Goal: Information Seeking & Learning: Learn about a topic

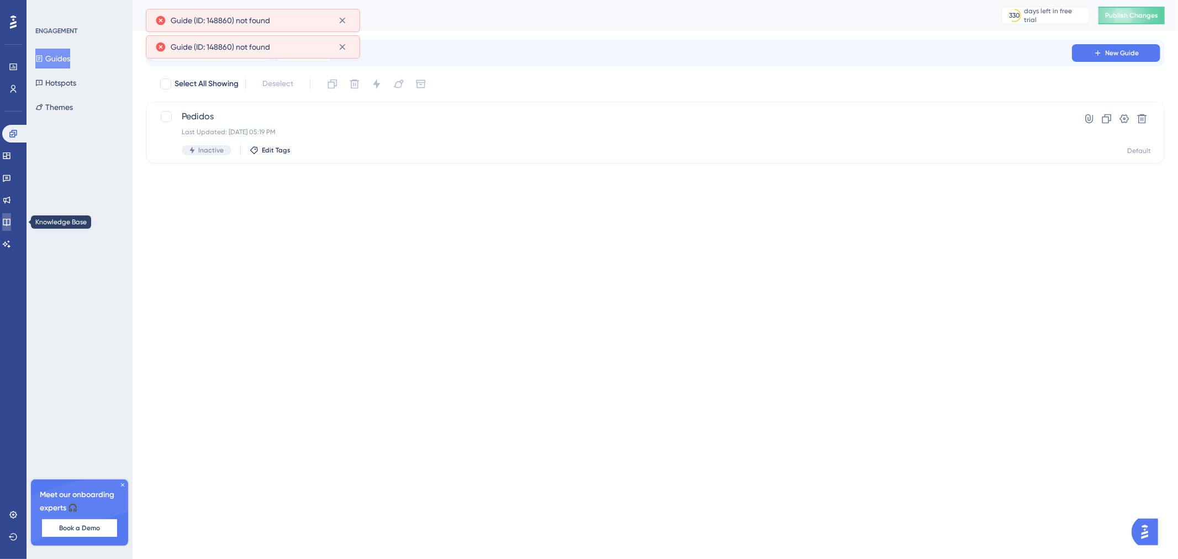
click at [11, 219] on icon at bounding box center [6, 222] width 9 height 9
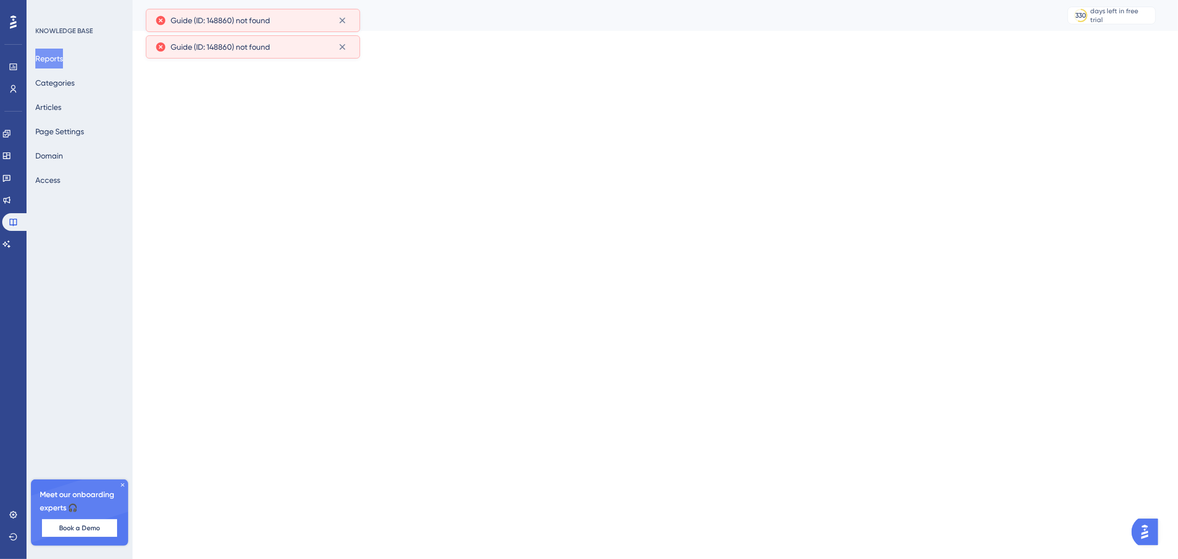
click at [76, 96] on div "Reports Categories Articles Page Settings Domain Access" at bounding box center [79, 119] width 89 height 141
click at [61, 113] on button "Articles" at bounding box center [48, 107] width 26 height 20
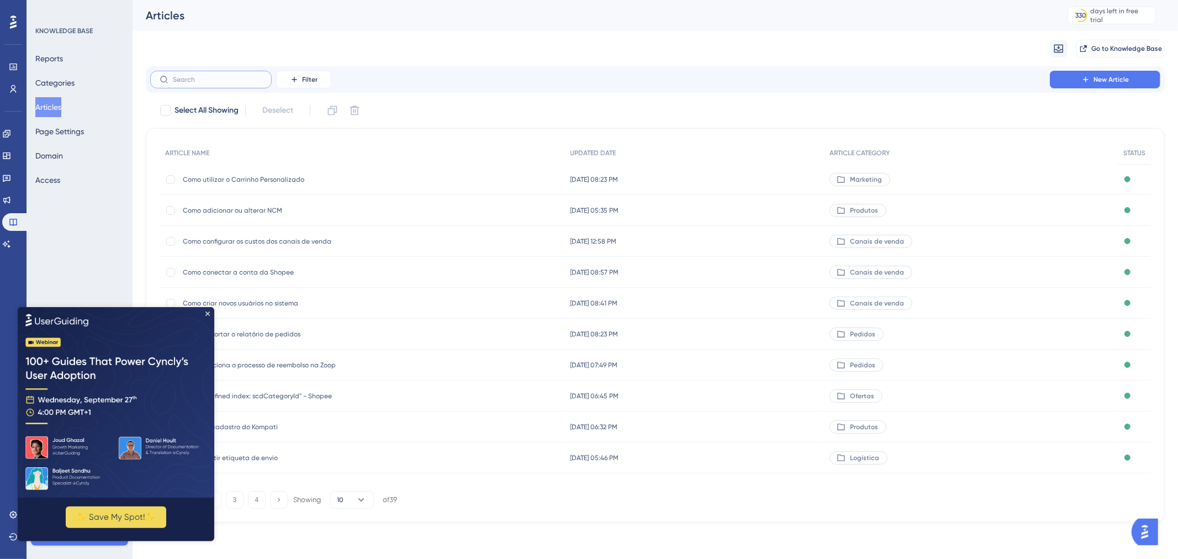
click at [219, 76] on input "text" at bounding box center [217, 80] width 89 height 8
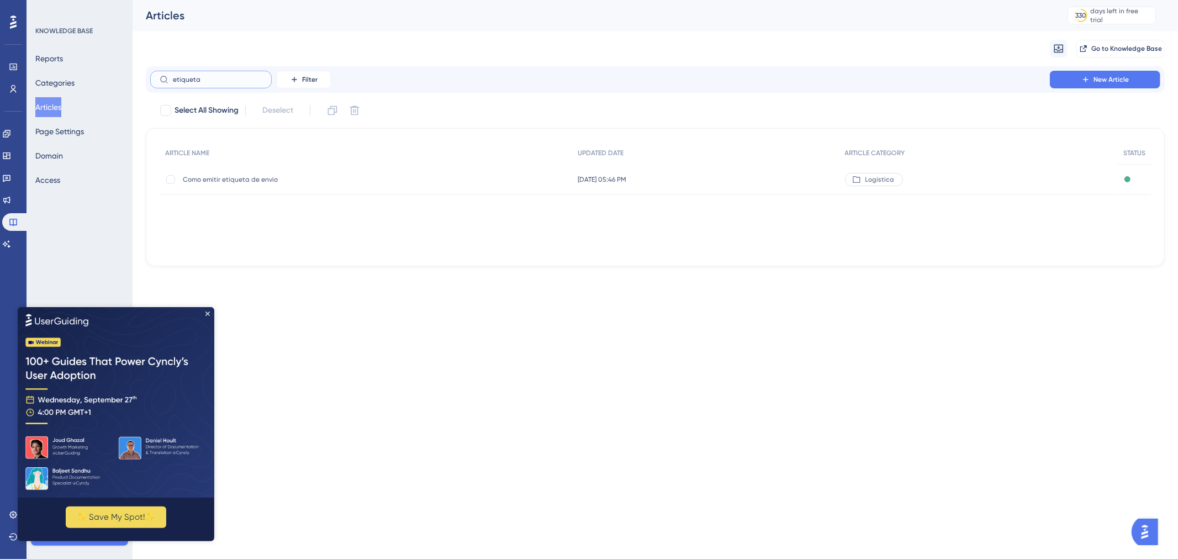
type input "etiqueta"
click at [263, 179] on span "Como emitir etiqueta de envio" at bounding box center [271, 179] width 177 height 9
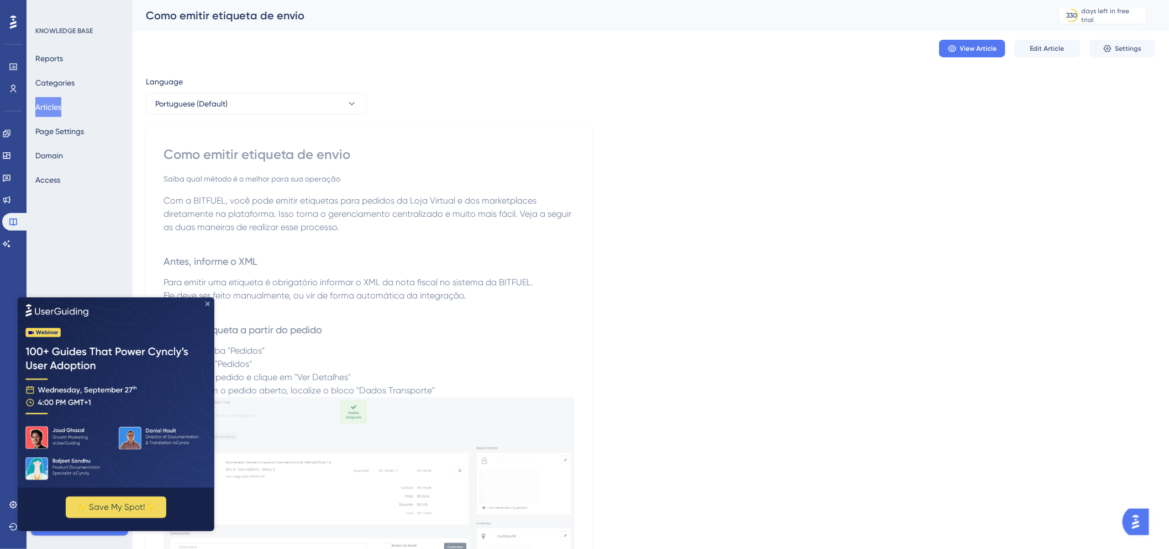
click at [207, 304] on icon "Close Preview" at bounding box center [207, 304] width 4 height 4
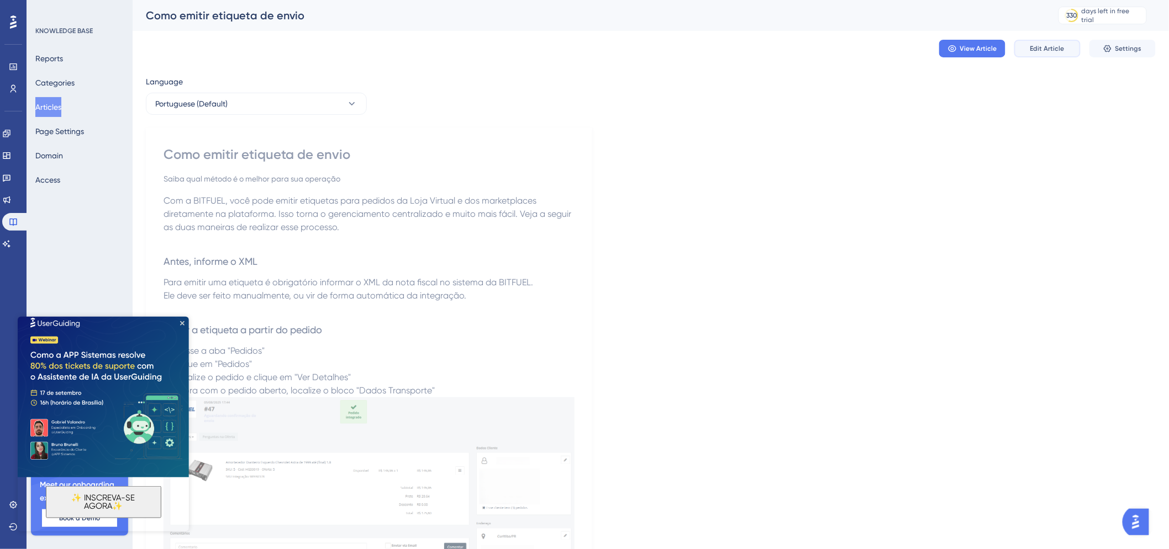
drag, startPoint x: 1047, startPoint y: 51, endPoint x: 960, endPoint y: 56, distance: 87.4
click at [959, 48] on button "View Article" at bounding box center [972, 49] width 66 height 18
click at [182, 320] on img at bounding box center [102, 391] width 171 height 171
